Goal: Register for event/course

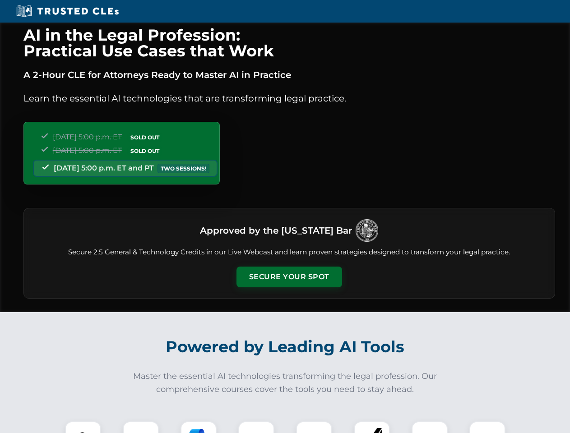
click at [289, 277] on button "Secure Your Spot" at bounding box center [289, 277] width 106 height 21
click at [83, 427] on img at bounding box center [83, 439] width 26 height 26
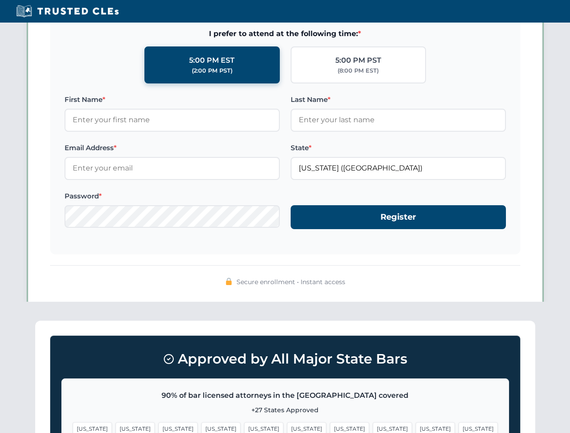
click at [330, 427] on span "[US_STATE]" at bounding box center [349, 428] width 39 height 13
click at [416, 427] on span "[US_STATE]" at bounding box center [435, 428] width 39 height 13
